Goal: Check status: Check status

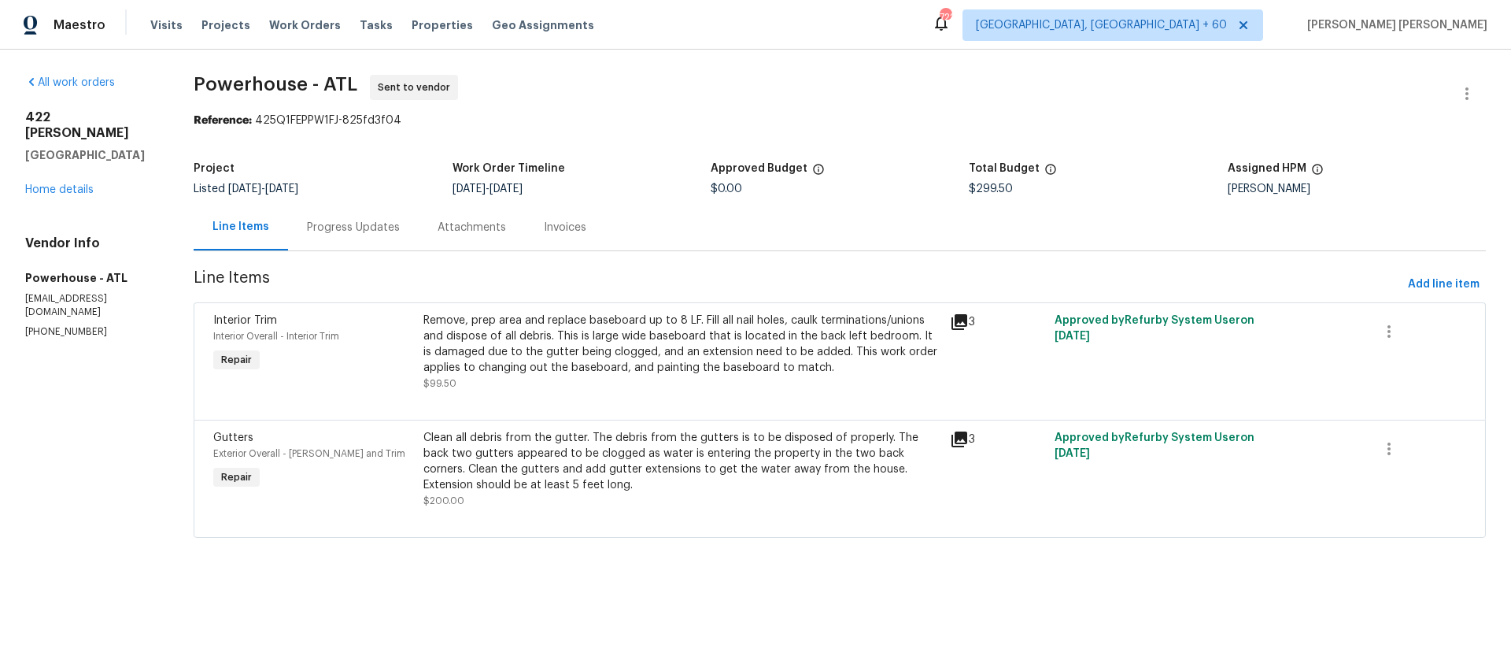
click at [967, 324] on icon at bounding box center [960, 322] width 16 height 16
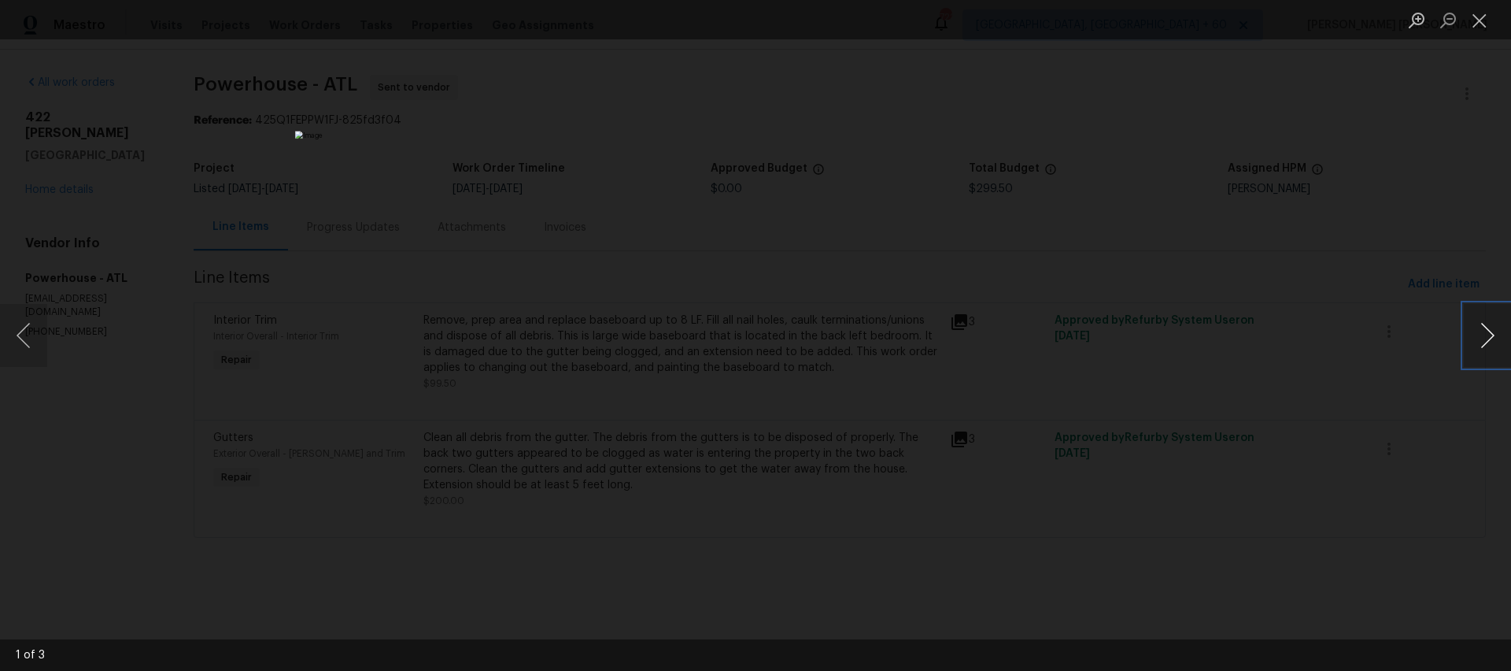
click at [1498, 343] on button "Next image" at bounding box center [1487, 335] width 47 height 63
click at [1481, 31] on button "Close lightbox" at bounding box center [1479, 20] width 31 height 28
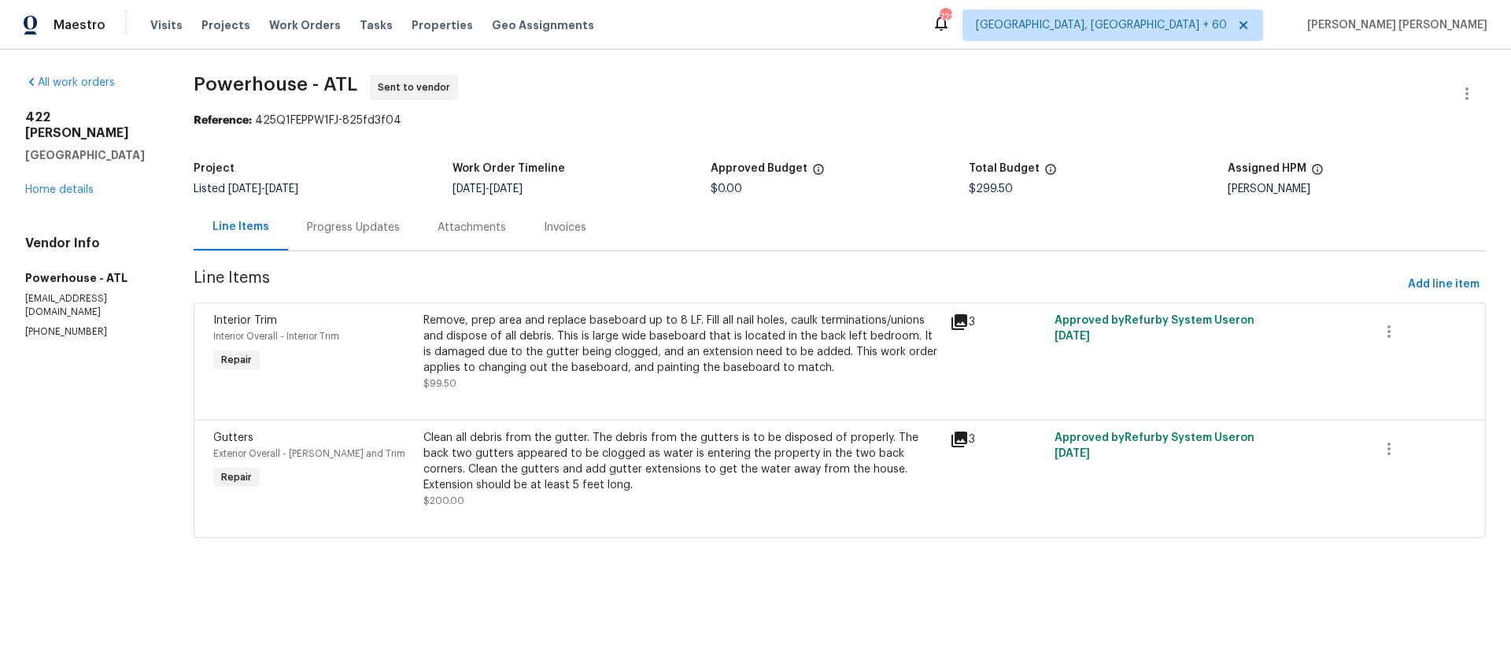
click at [400, 231] on div "Progress Updates" at bounding box center [353, 228] width 93 height 16
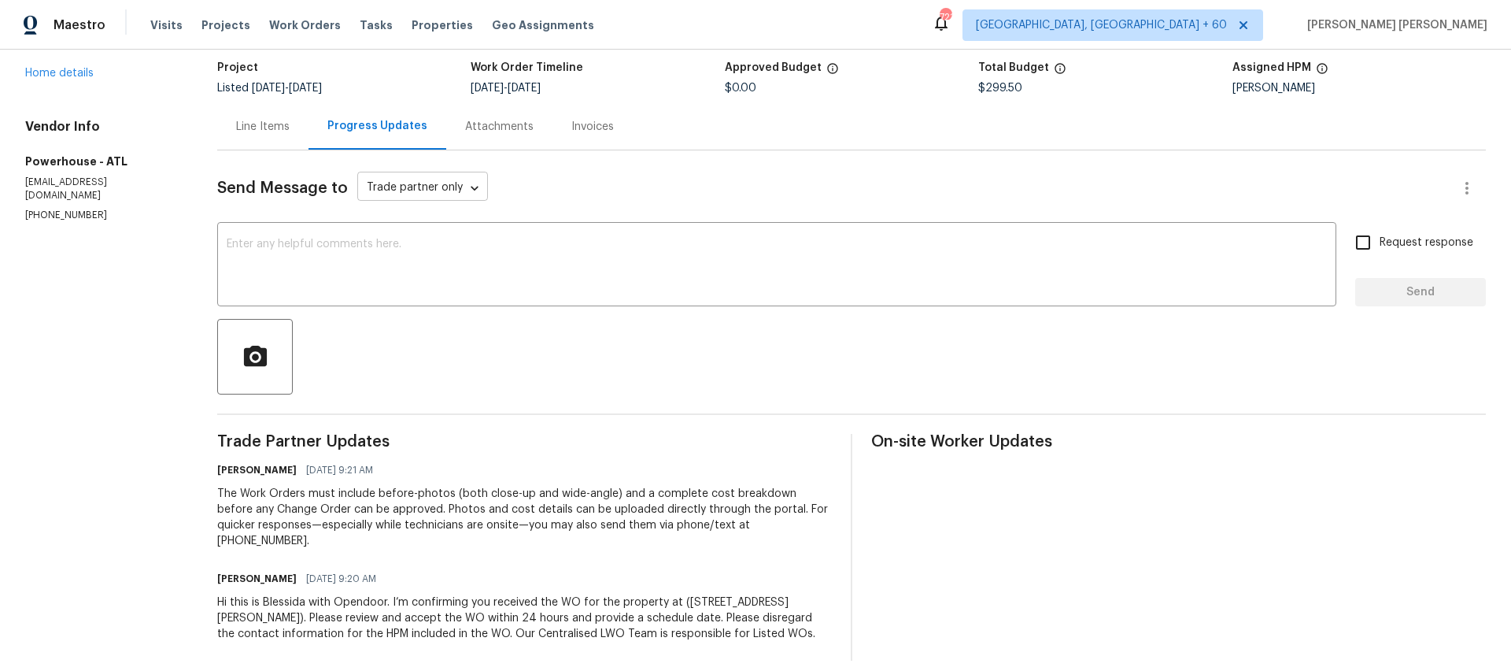
scroll to position [91, 0]
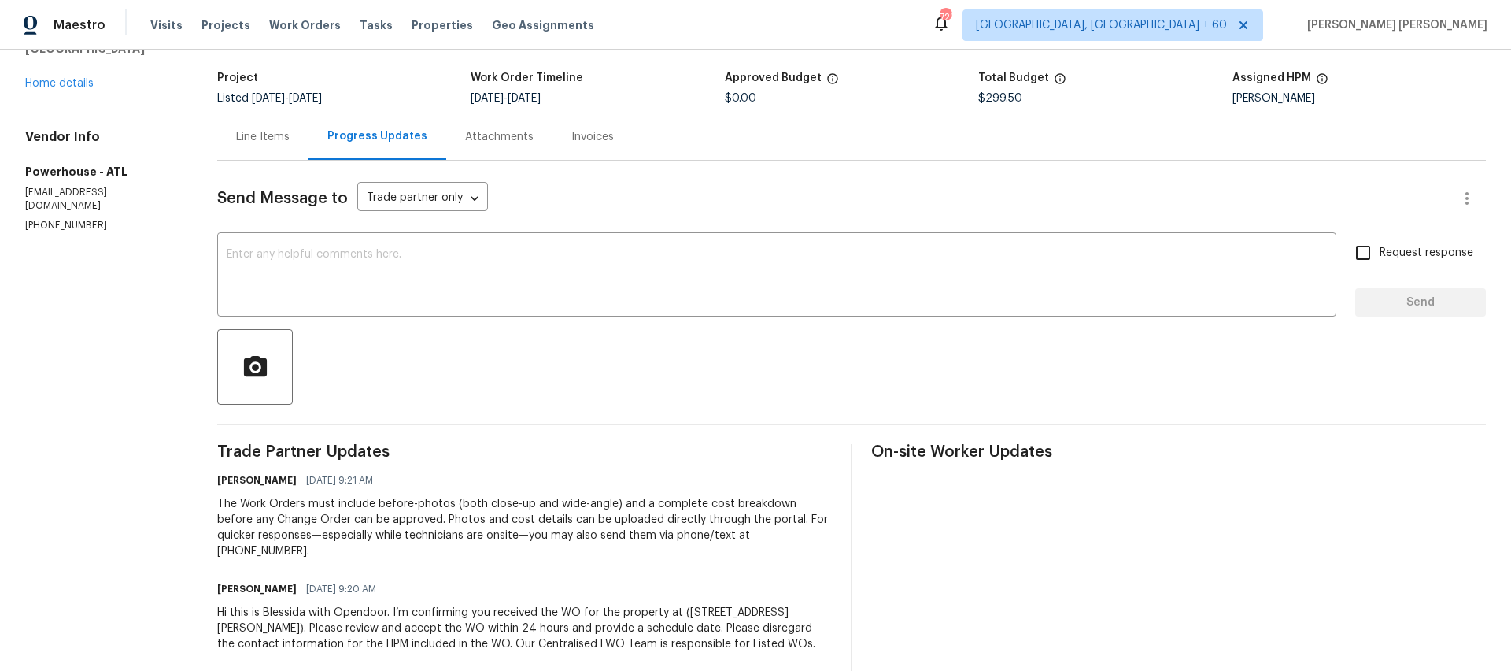
click at [290, 144] on div "Line Items" at bounding box center [263, 137] width 54 height 16
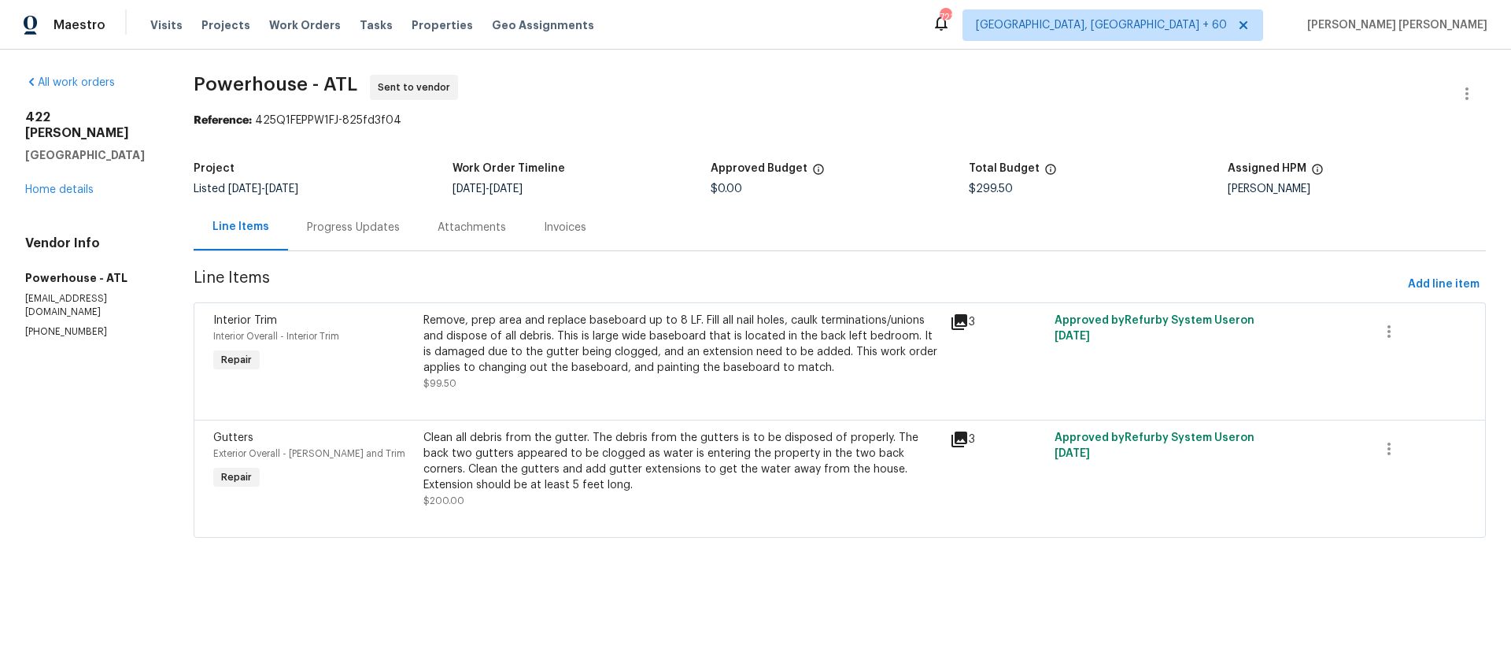
click at [388, 230] on div "Progress Updates" at bounding box center [353, 228] width 93 height 16
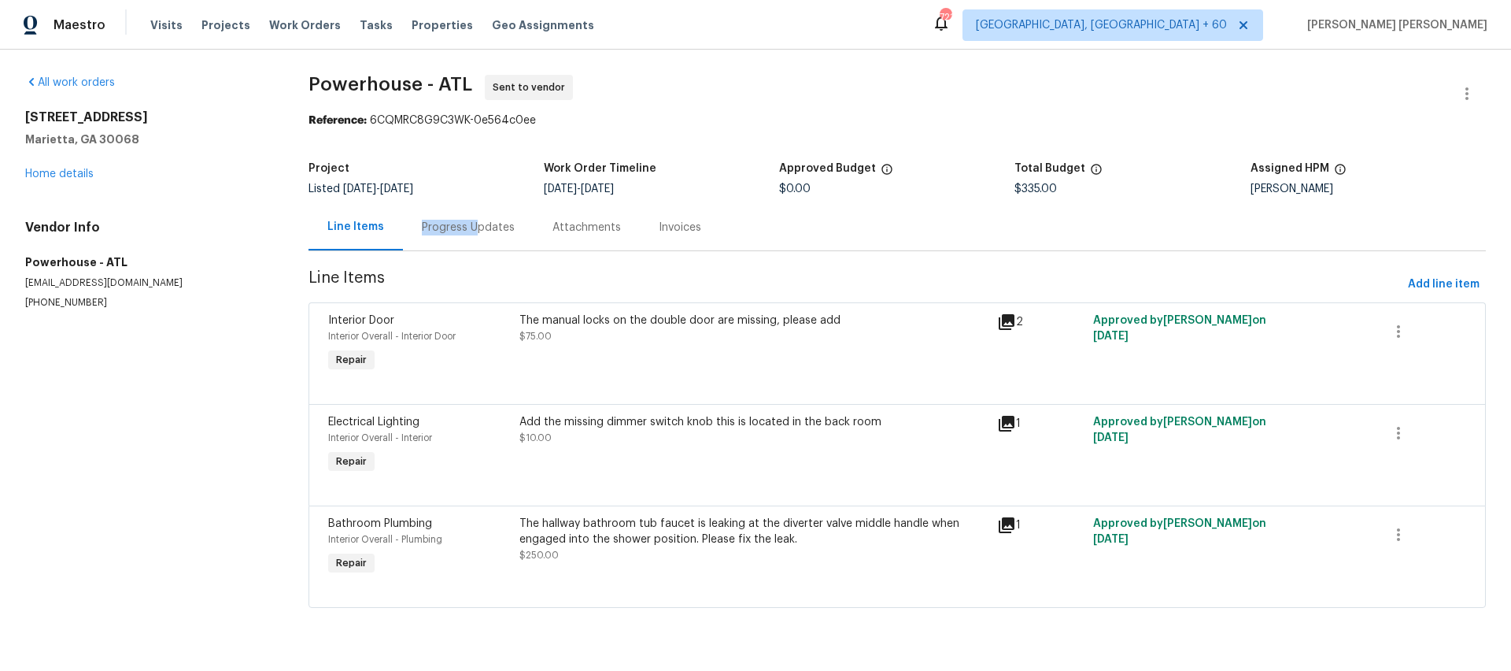
click at [472, 221] on div "Progress Updates" at bounding box center [468, 228] width 93 height 16
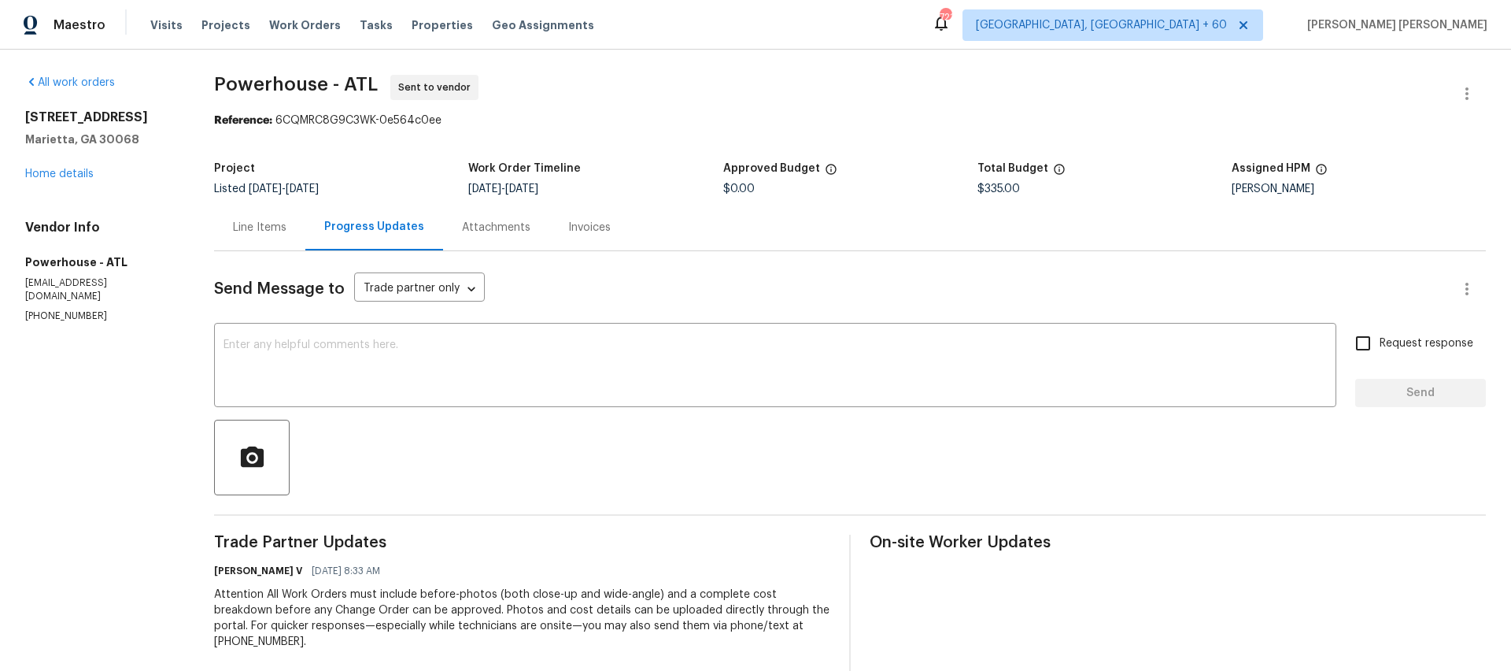
click at [285, 231] on div "Line Items" at bounding box center [260, 228] width 54 height 16
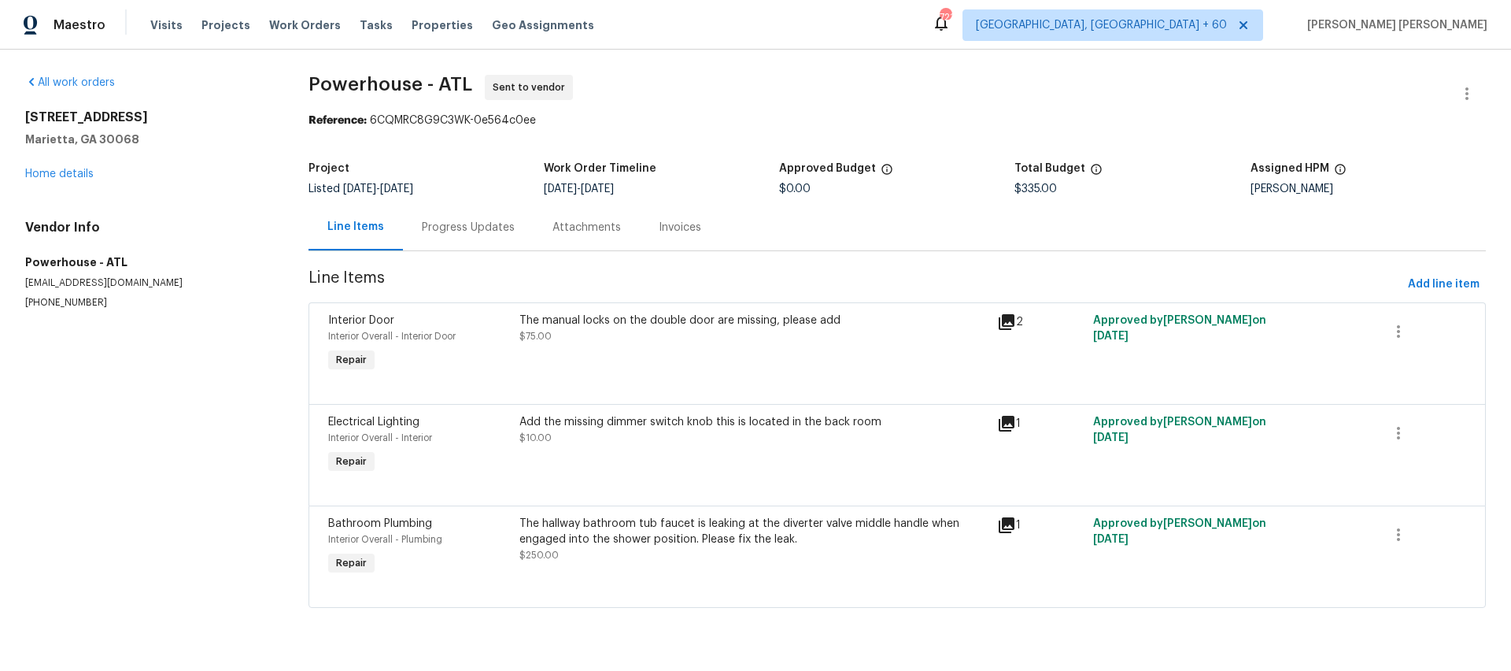
click at [442, 230] on div "Progress Updates" at bounding box center [468, 228] width 93 height 16
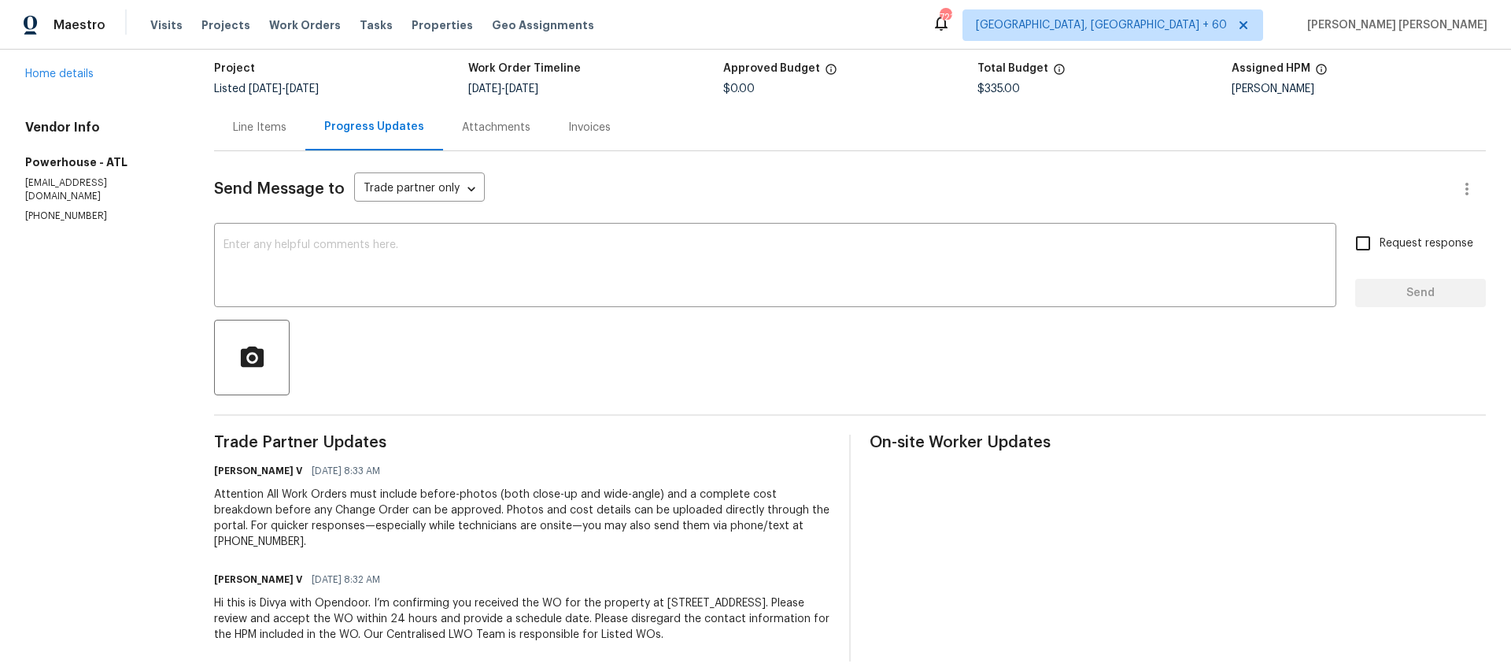
scroll to position [97, 0]
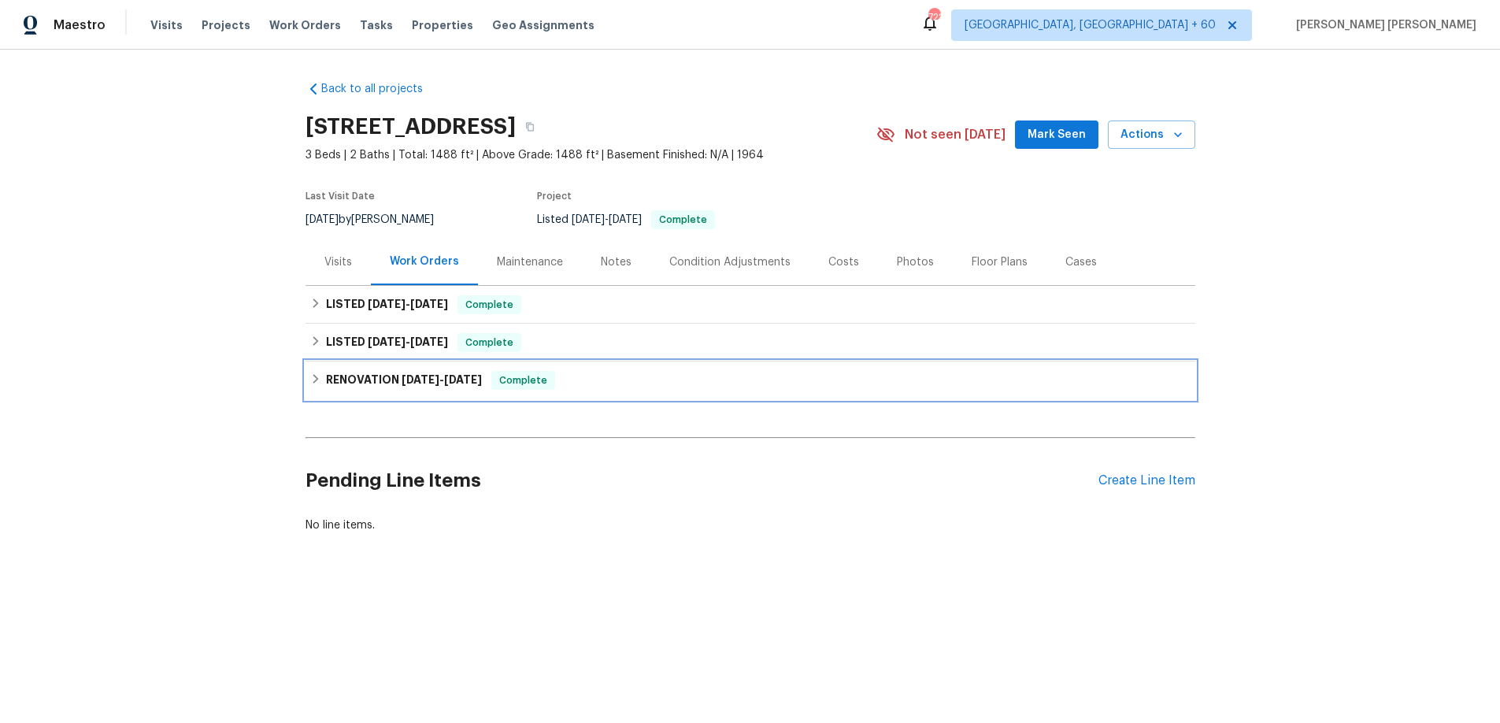
click at [317, 385] on div "RENOVATION 2/20/25 - 3/20/25 Complete" at bounding box center [750, 380] width 880 height 19
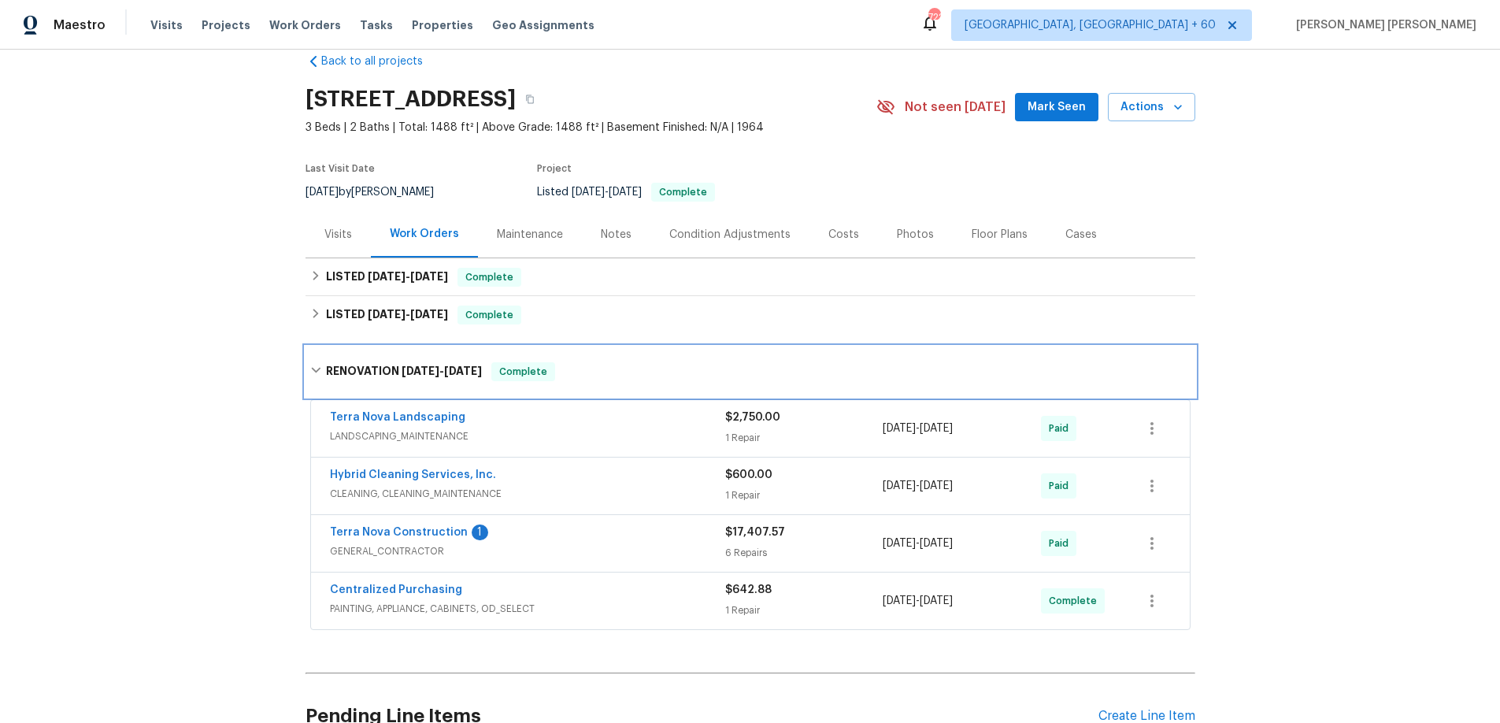
scroll to position [49, 0]
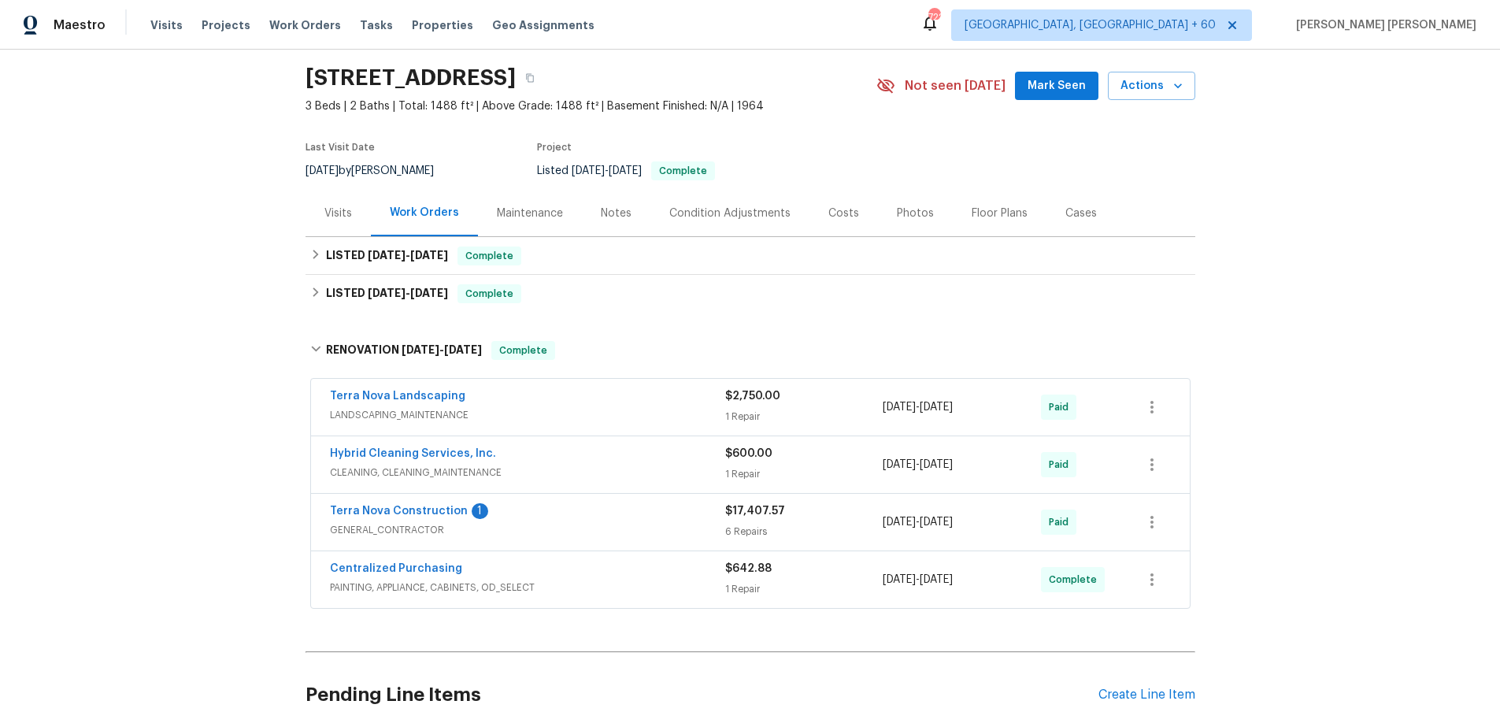
click at [588, 512] on div "Terra Nova Construction 1" at bounding box center [527, 512] width 395 height 19
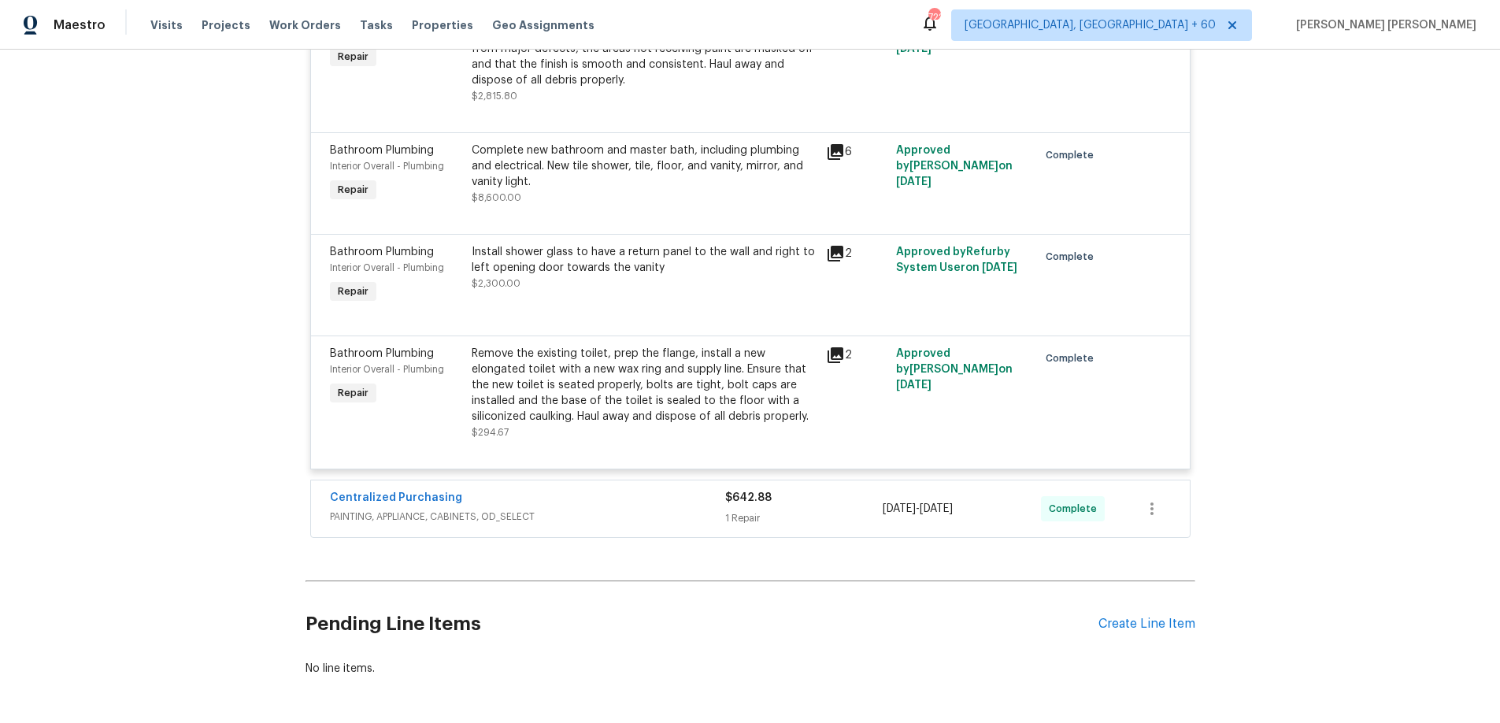
scroll to position [959, 0]
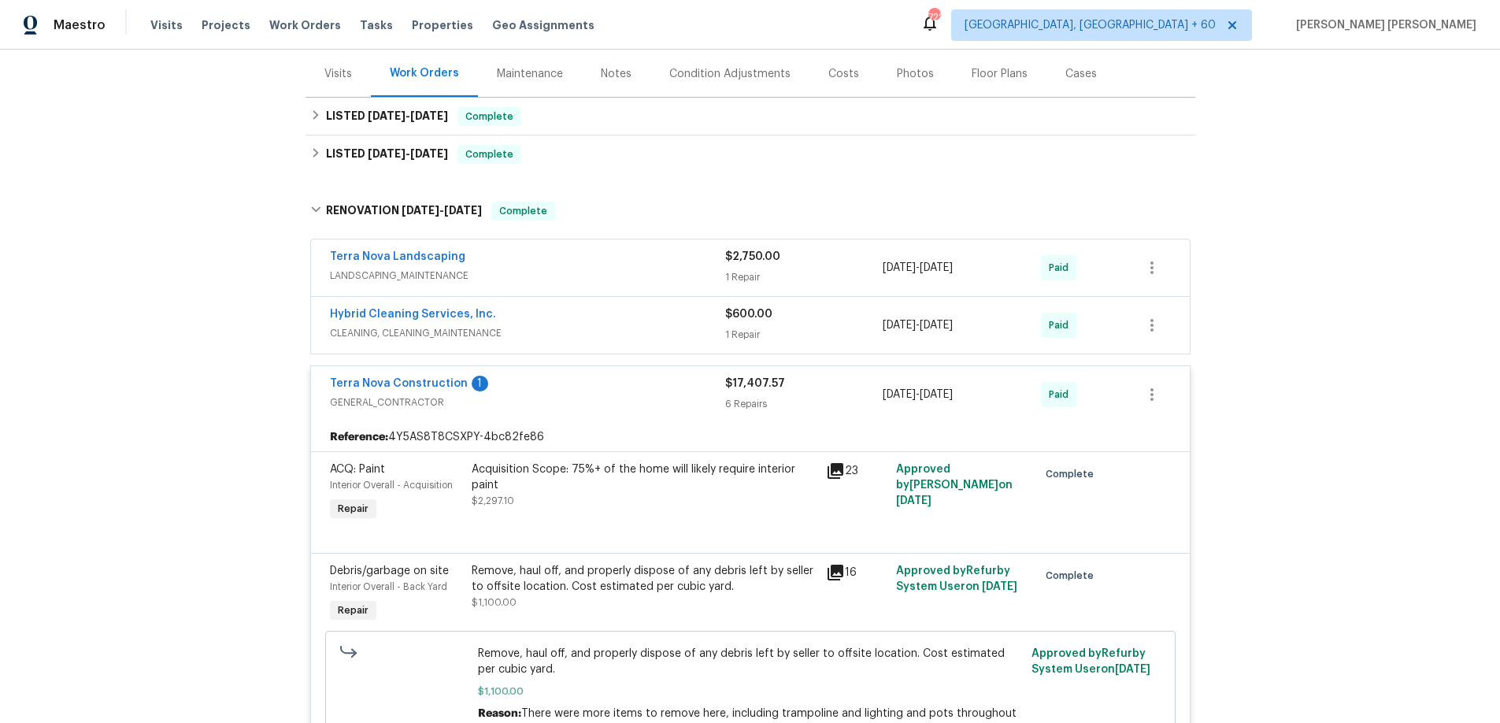
click at [614, 313] on div "Hybrid Cleaning Services, Inc." at bounding box center [527, 315] width 395 height 19
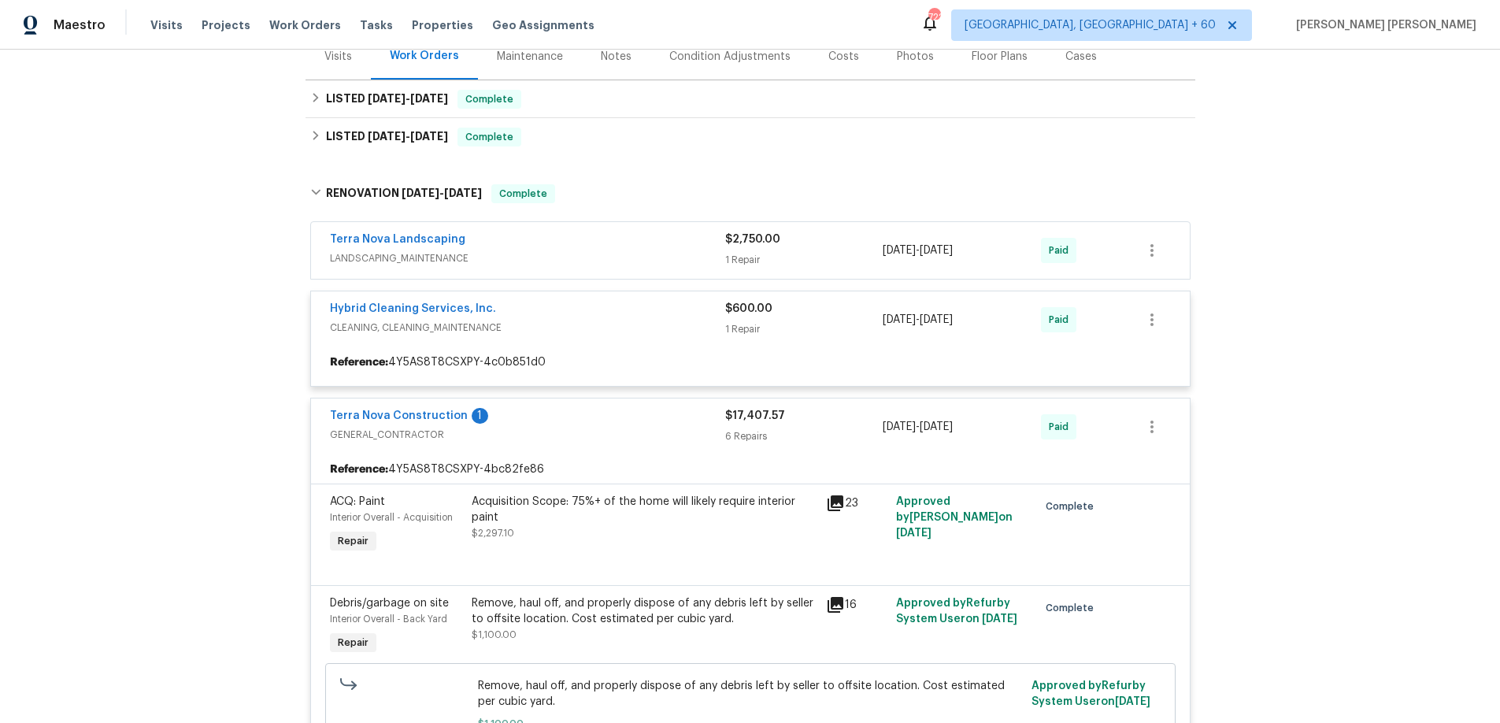
scroll to position [206, 0]
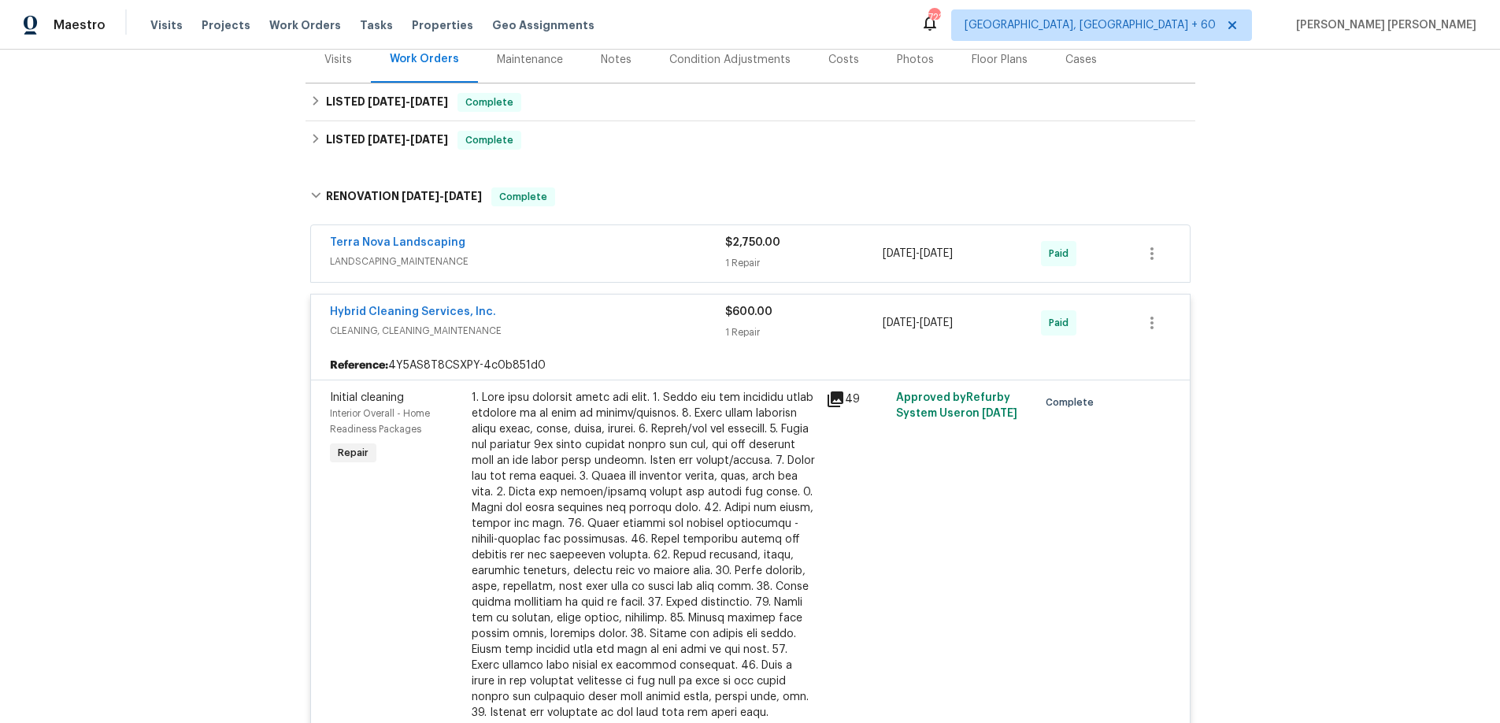
click at [622, 265] on span "LANDSCAPING_MAINTENANCE" at bounding box center [527, 261] width 395 height 16
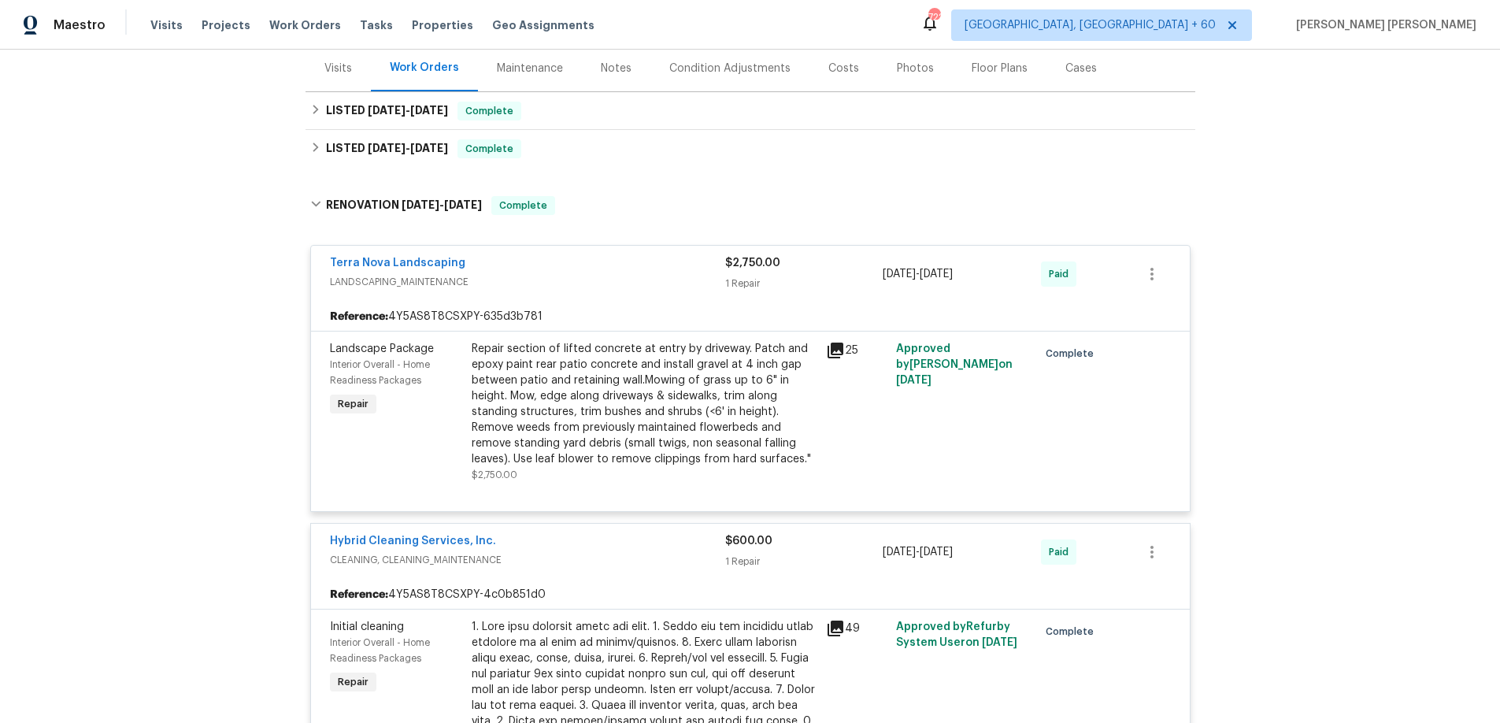
scroll to position [192, 0]
click at [829, 350] on icon at bounding box center [835, 351] width 19 height 19
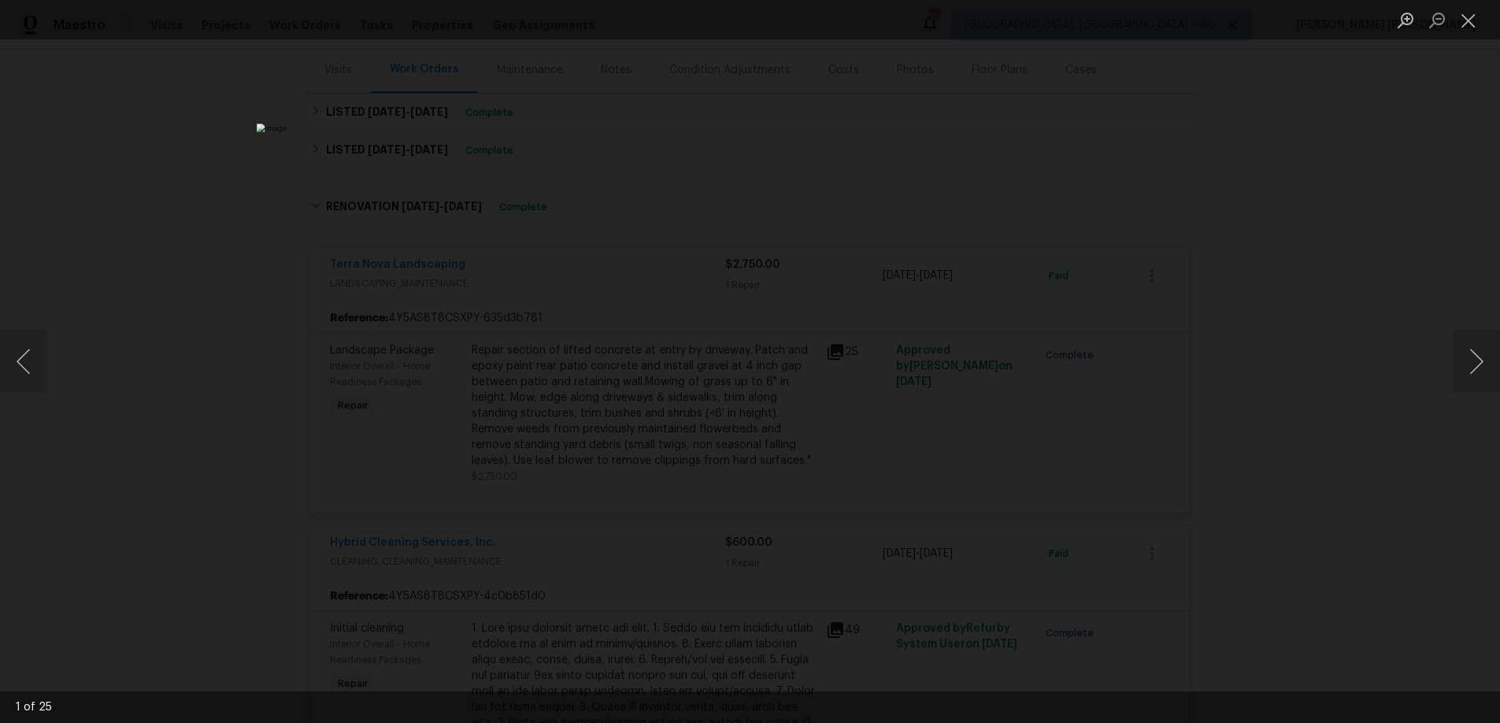
click at [1296, 515] on div "Lightbox" at bounding box center [750, 361] width 1500 height 723
